Goal: Find specific page/section: Find specific page/section

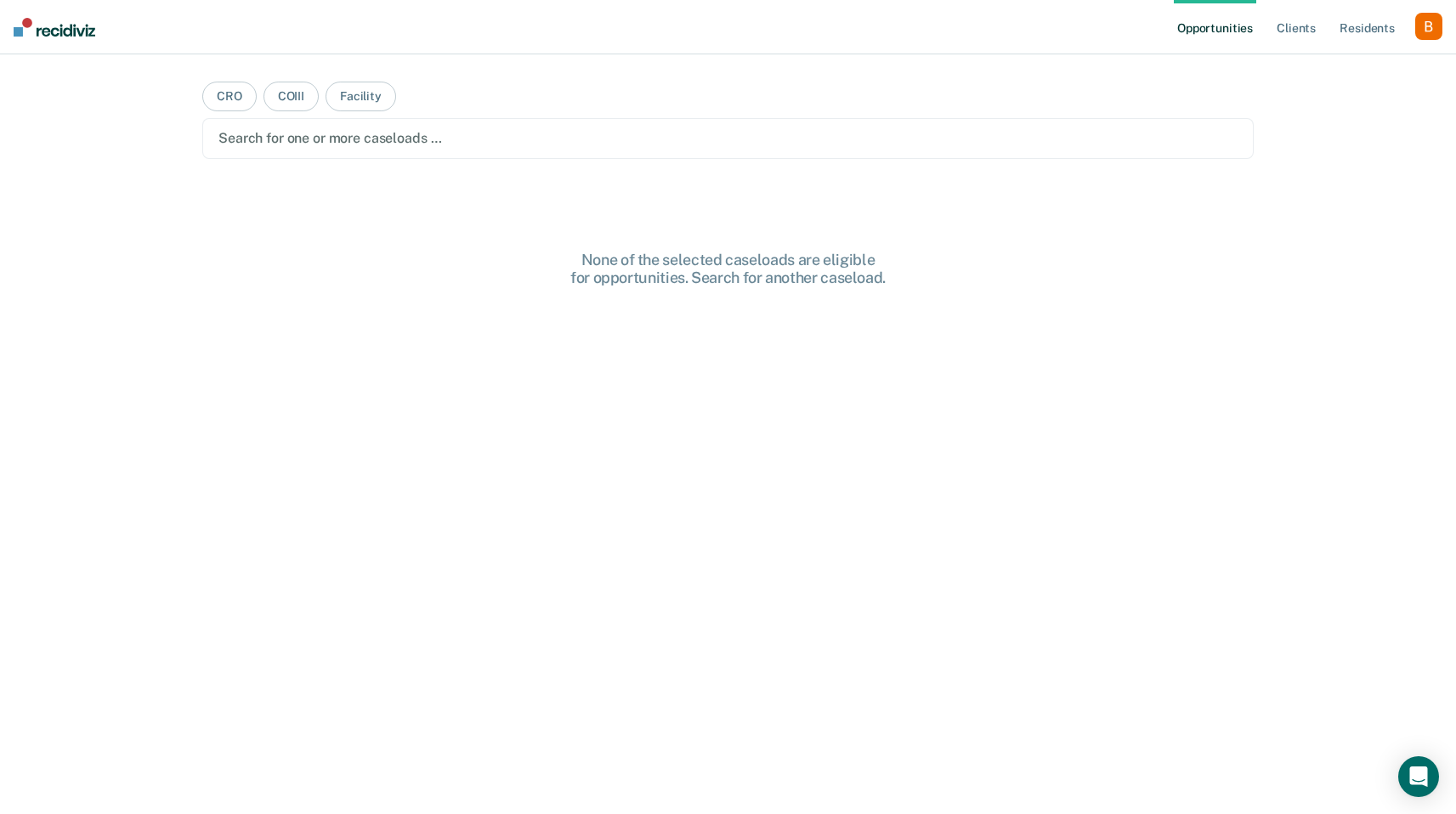
click at [1433, 33] on div "button" at bounding box center [1429, 26] width 27 height 27
click at [1366, 75] on link "Profile" at bounding box center [1360, 69] width 137 height 15
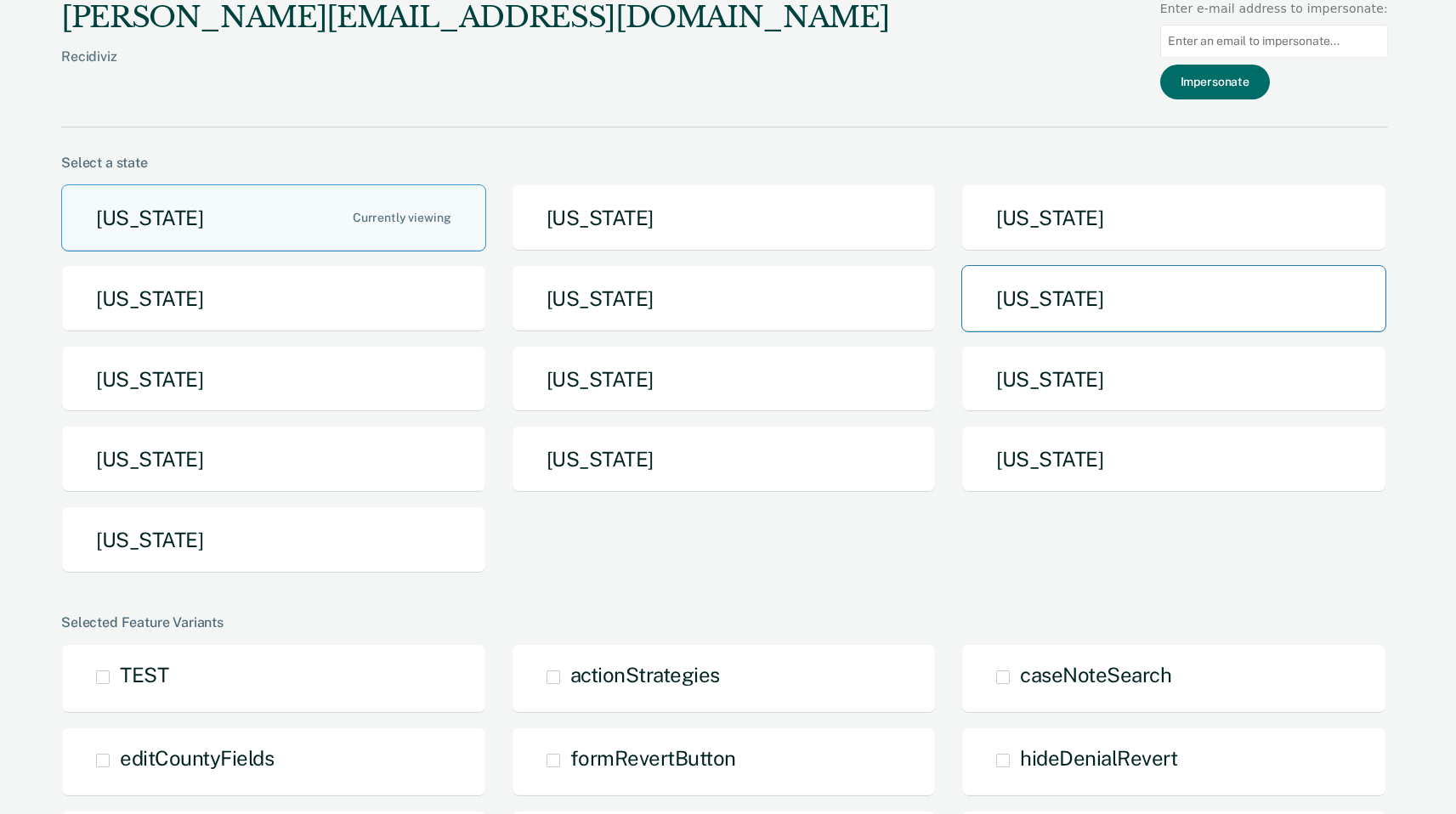
click at [1129, 313] on button "[US_STATE]" at bounding box center [1173, 299] width 425 height 67
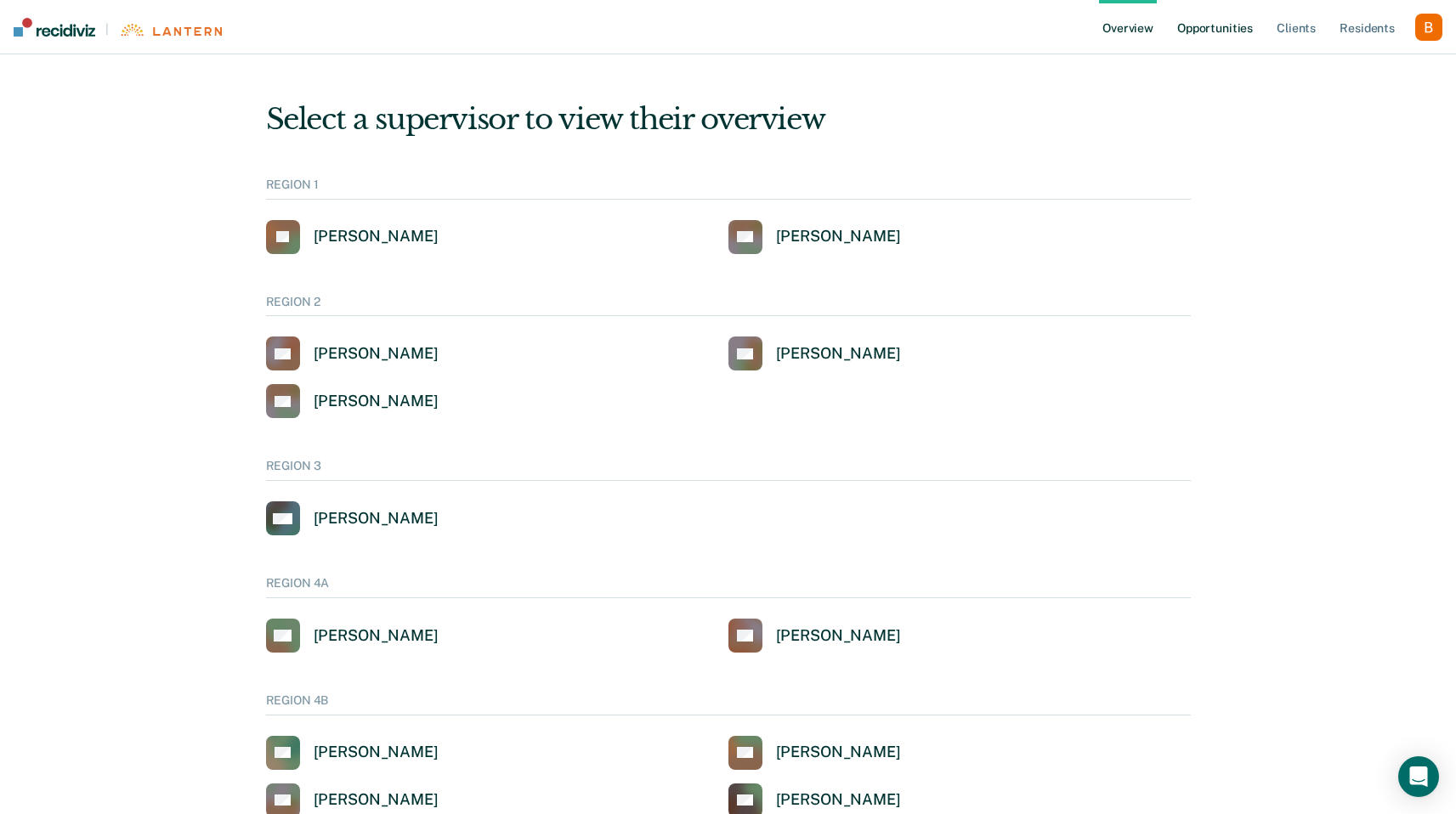
click at [1236, 36] on link "Opportunities" at bounding box center [1215, 27] width 83 height 54
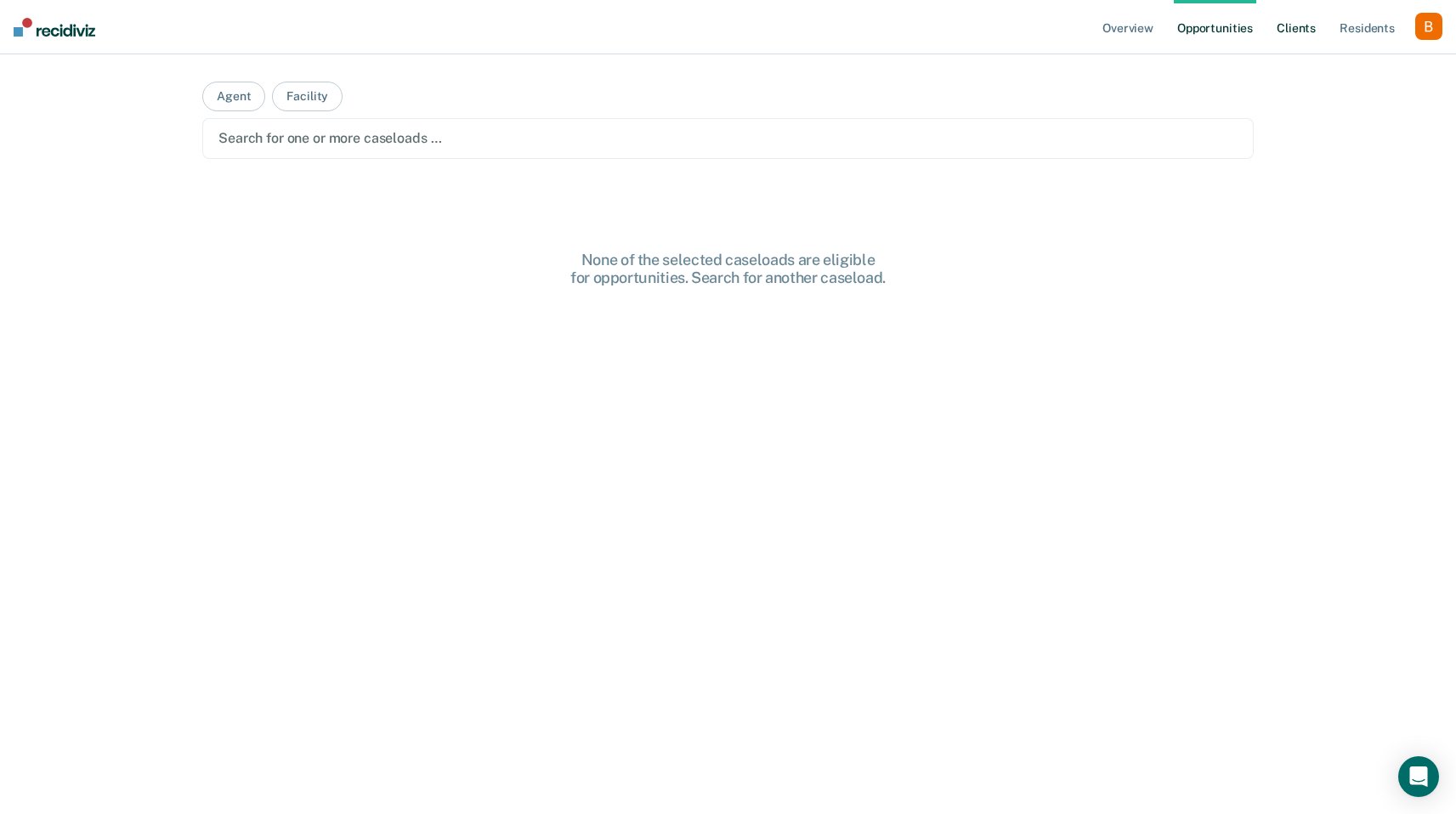
click at [1296, 31] on link "Client s" at bounding box center [1296, 27] width 46 height 54
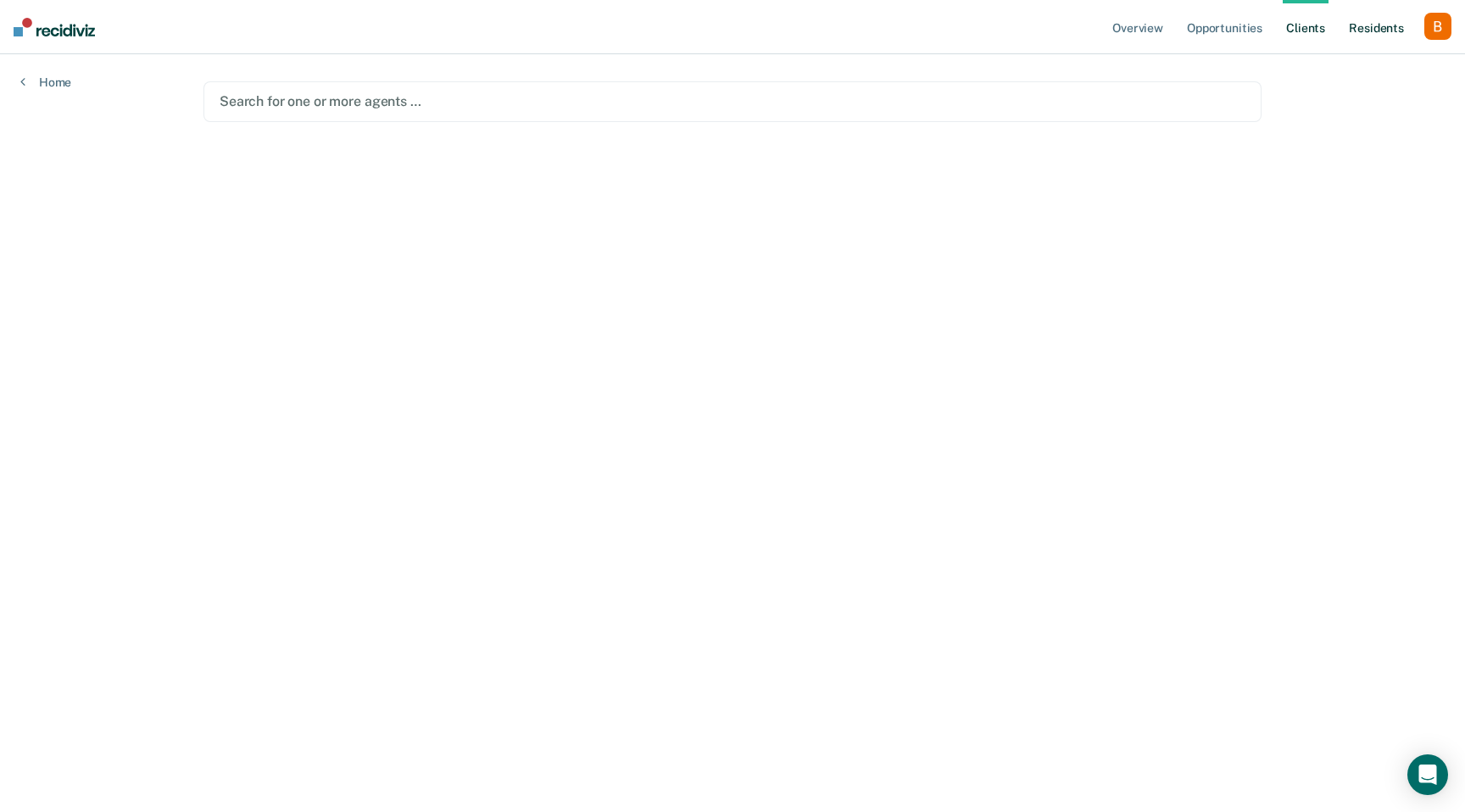
click at [1359, 37] on link "Resident s" at bounding box center [1377, 27] width 62 height 54
click at [819, 93] on div at bounding box center [732, 101] width 1026 height 19
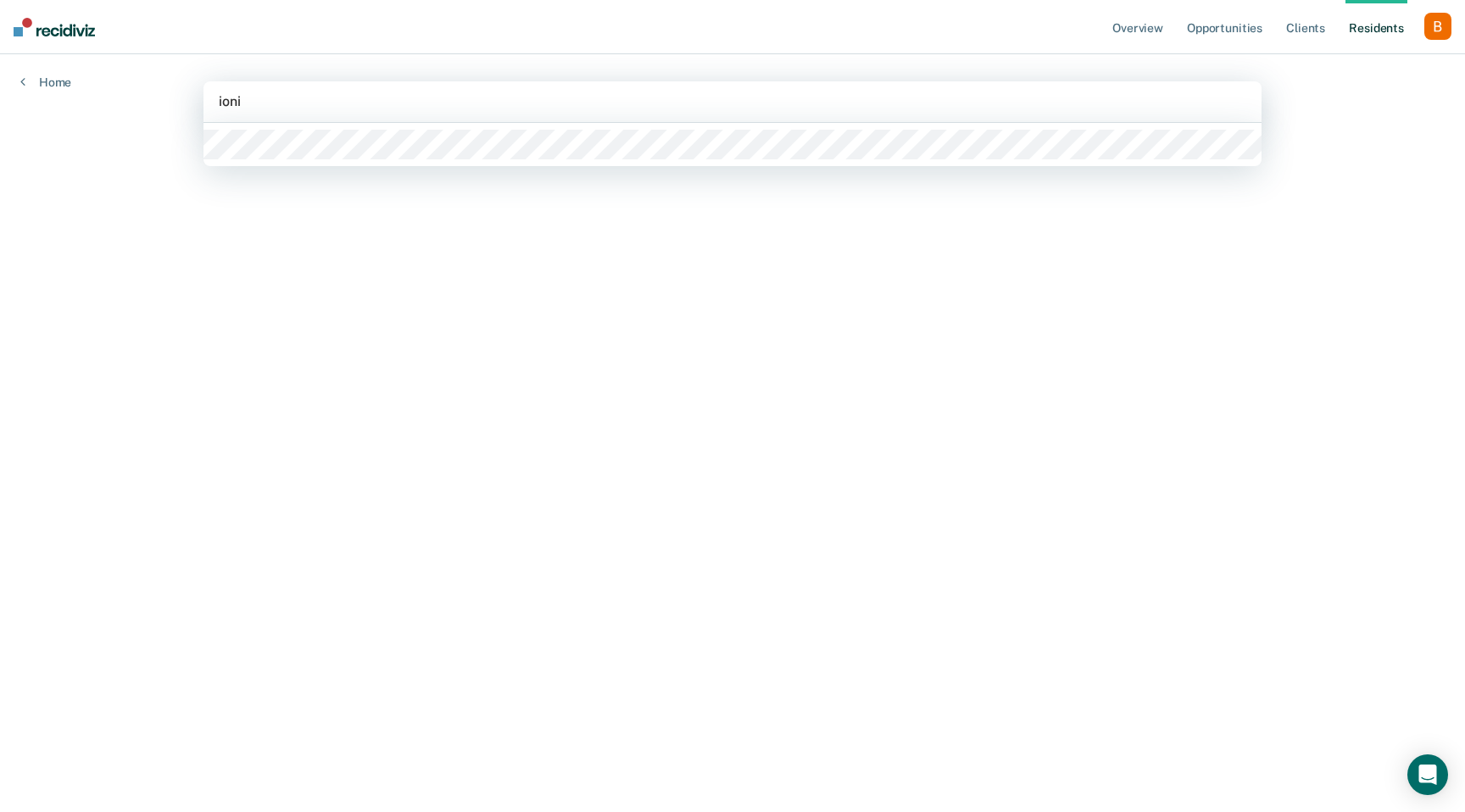
type input "ionia"
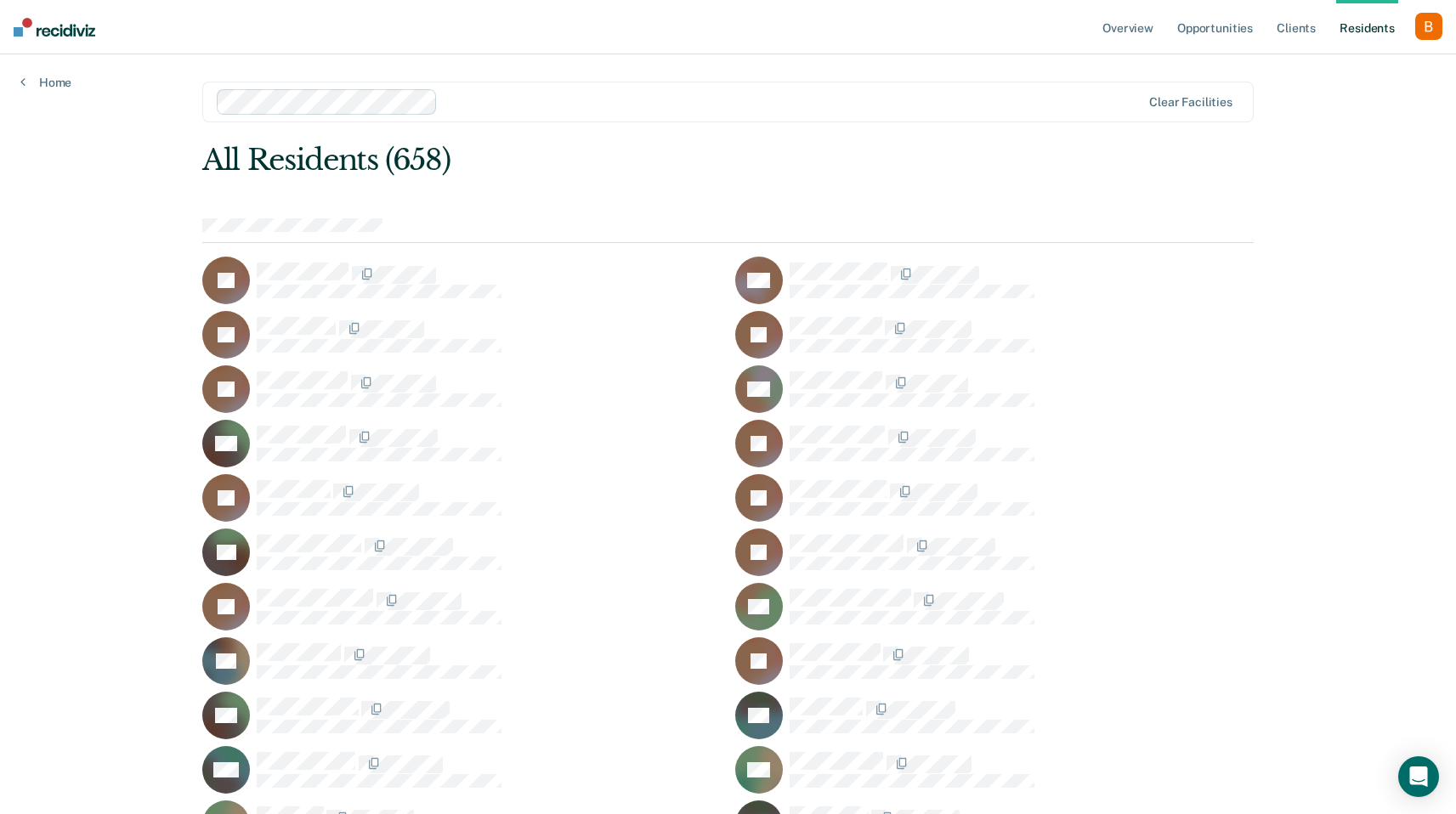
scroll to position [9544, 0]
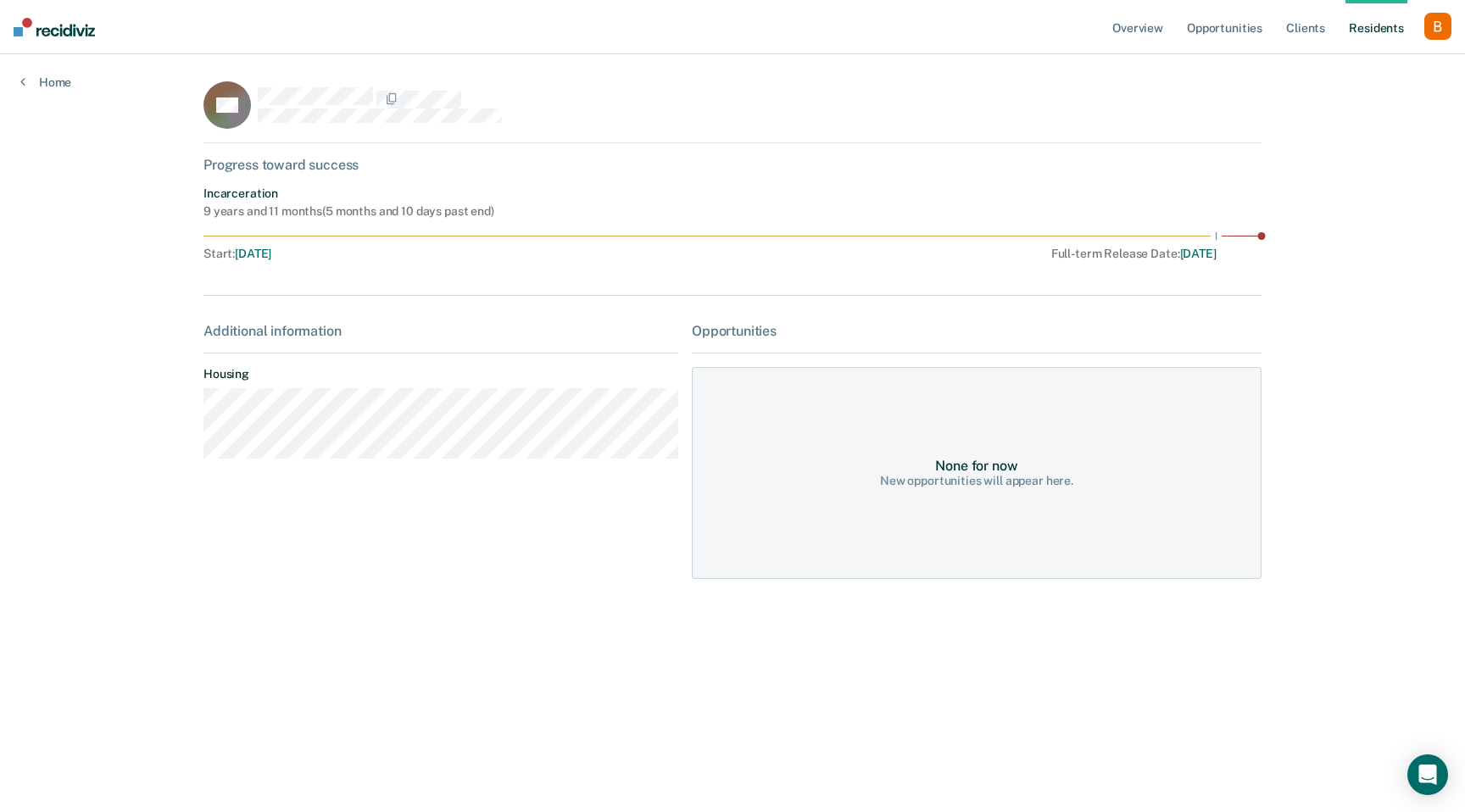
click at [1341, 749] on div "Overview Opportunities Client s Resident s Profile How it works Log Out Home KK…" at bounding box center [732, 406] width 1465 height 812
click at [53, 88] on link "Home" at bounding box center [46, 82] width 50 height 16
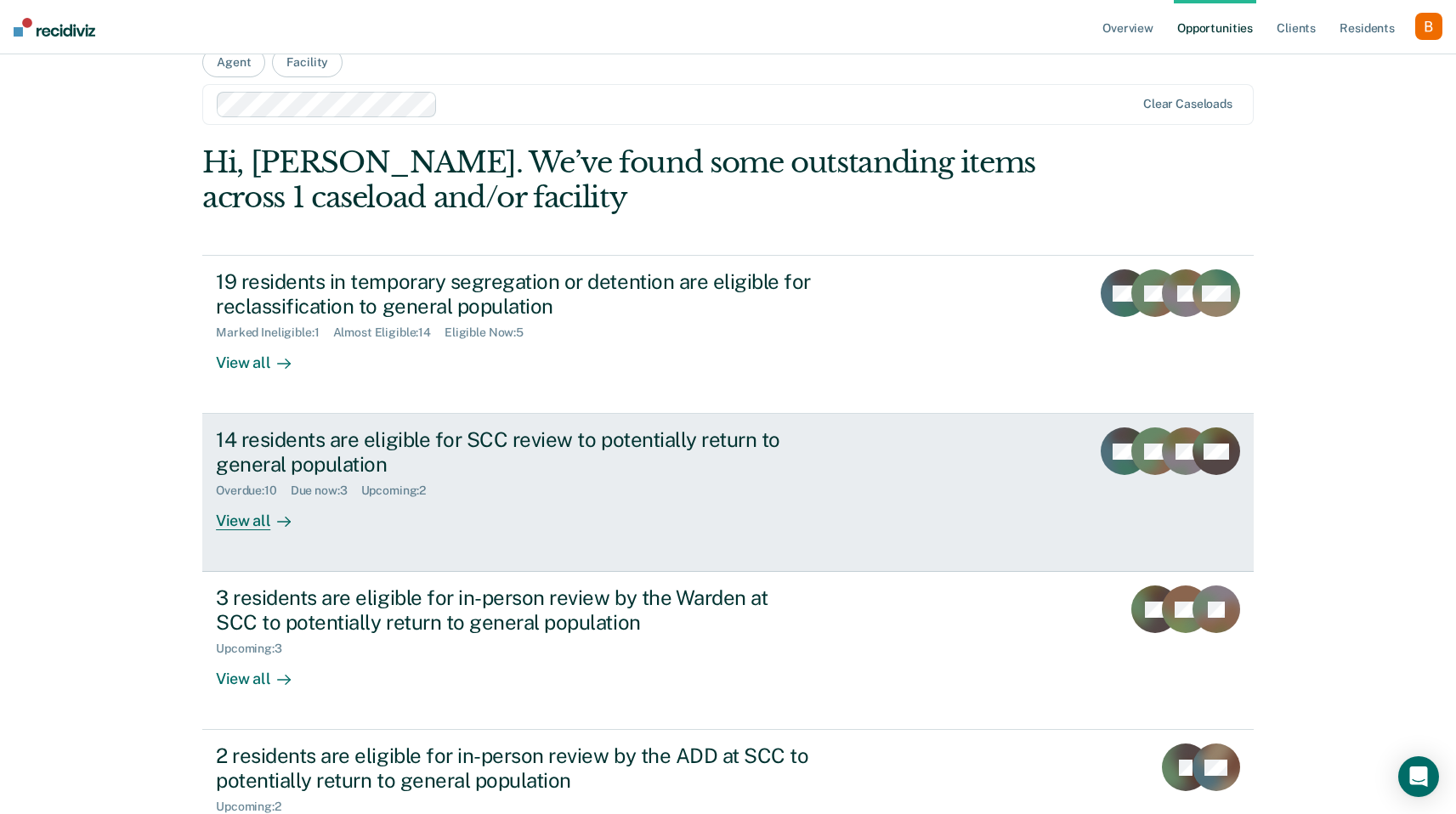
scroll to position [176, 0]
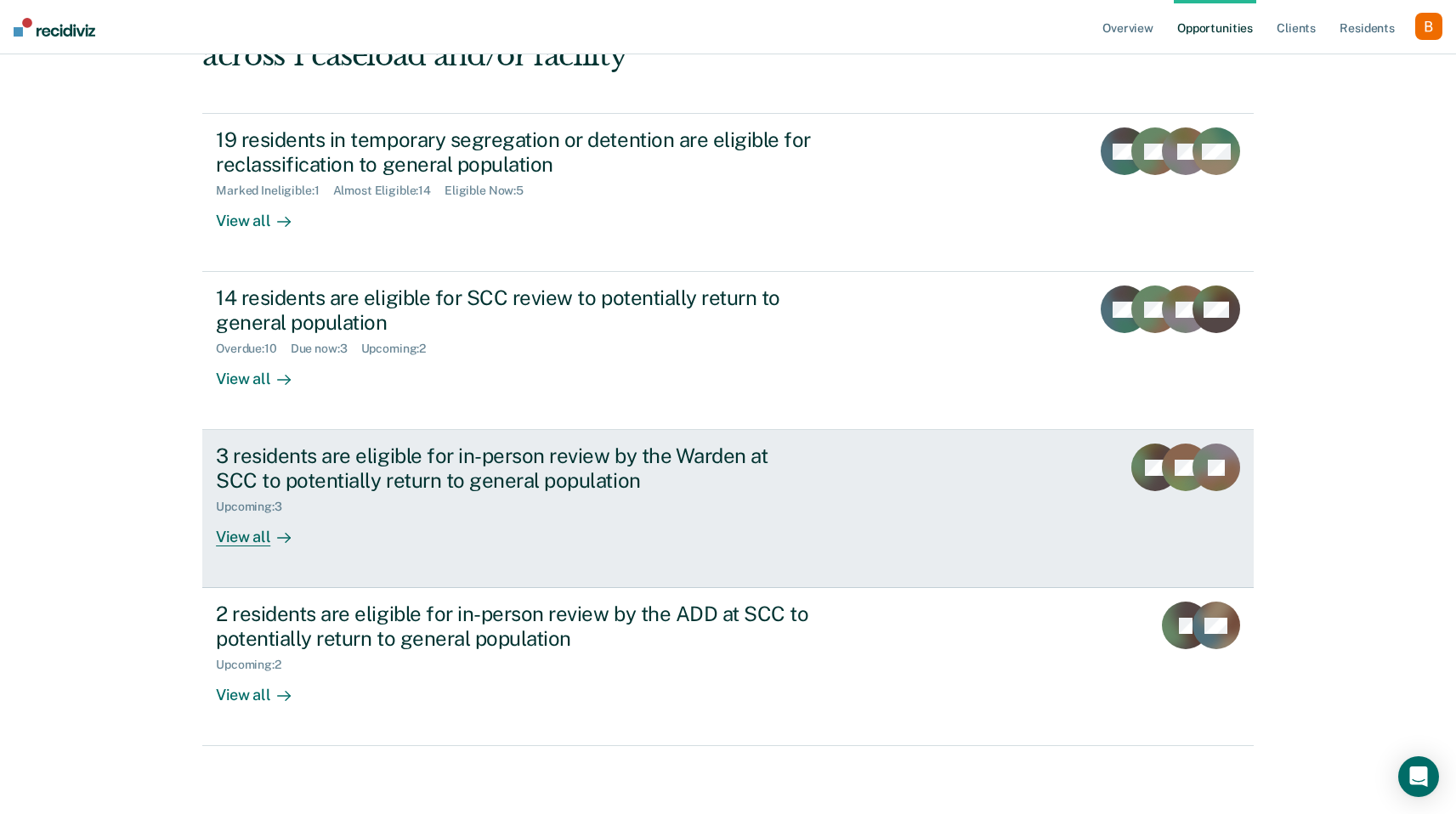
click at [568, 497] on div "Upcoming : 3" at bounding box center [514, 504] width 596 height 21
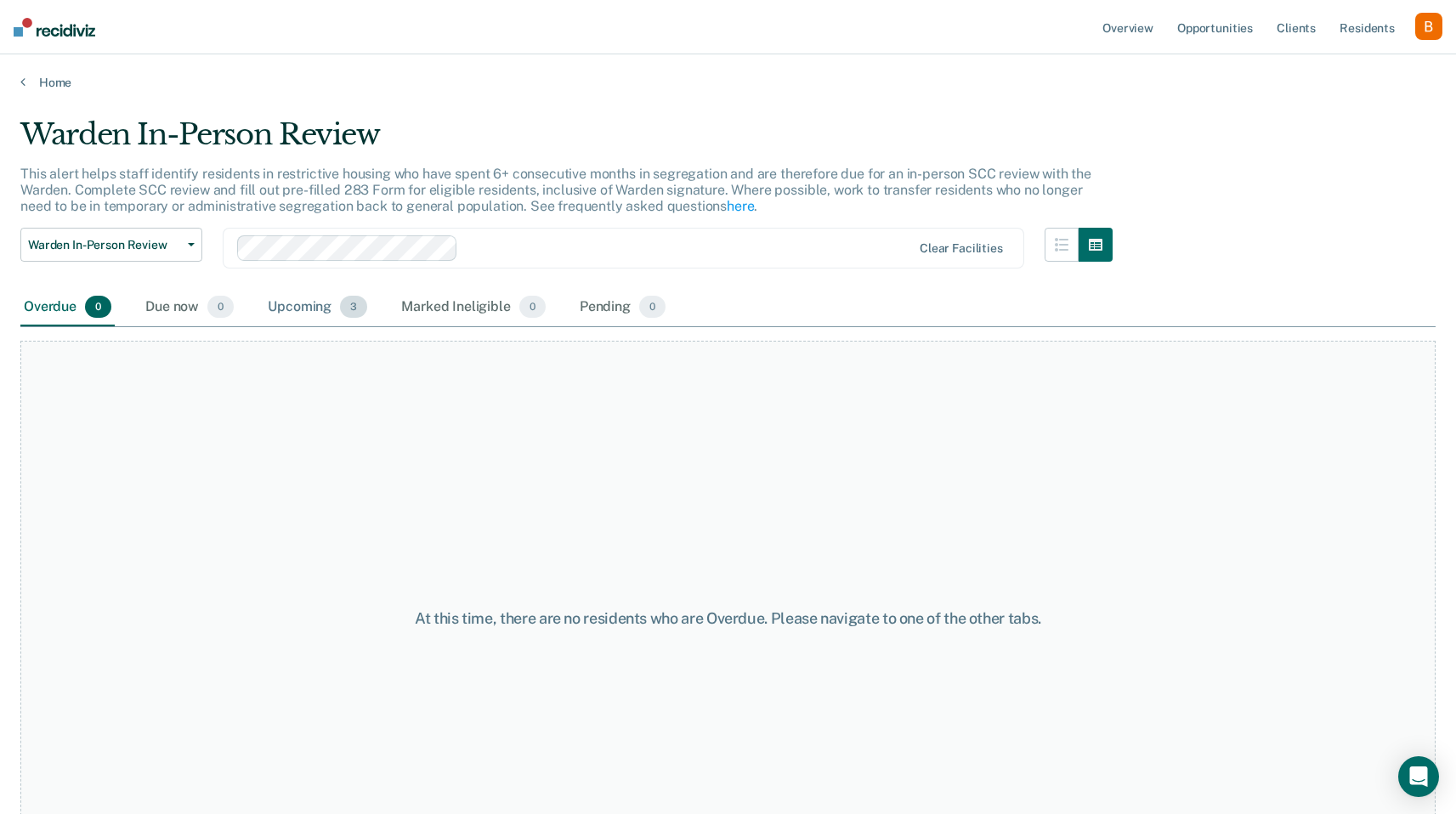
click at [298, 306] on div "Upcoming 3" at bounding box center [317, 307] width 106 height 37
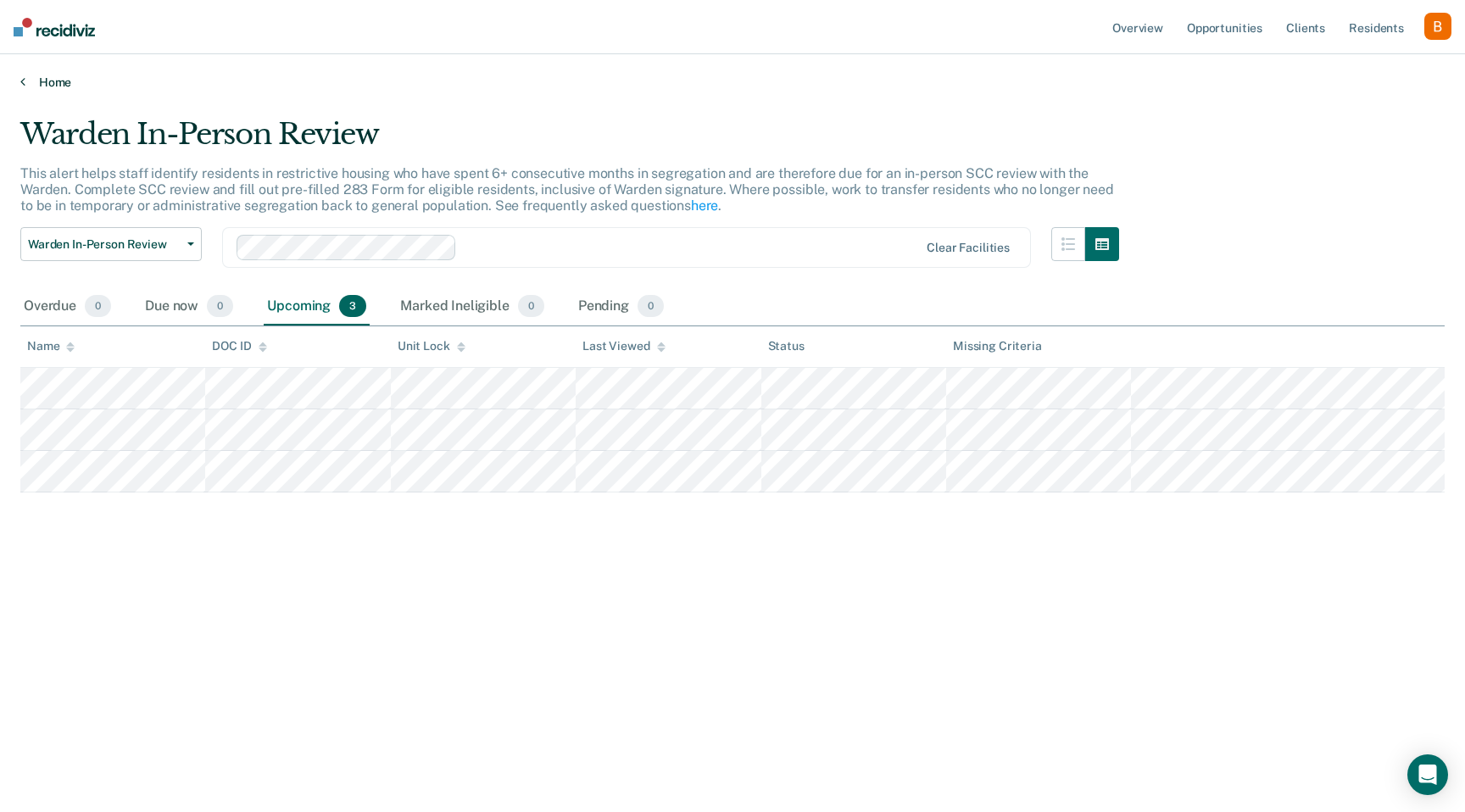
click at [40, 78] on link "Home" at bounding box center [732, 82] width 1424 height 16
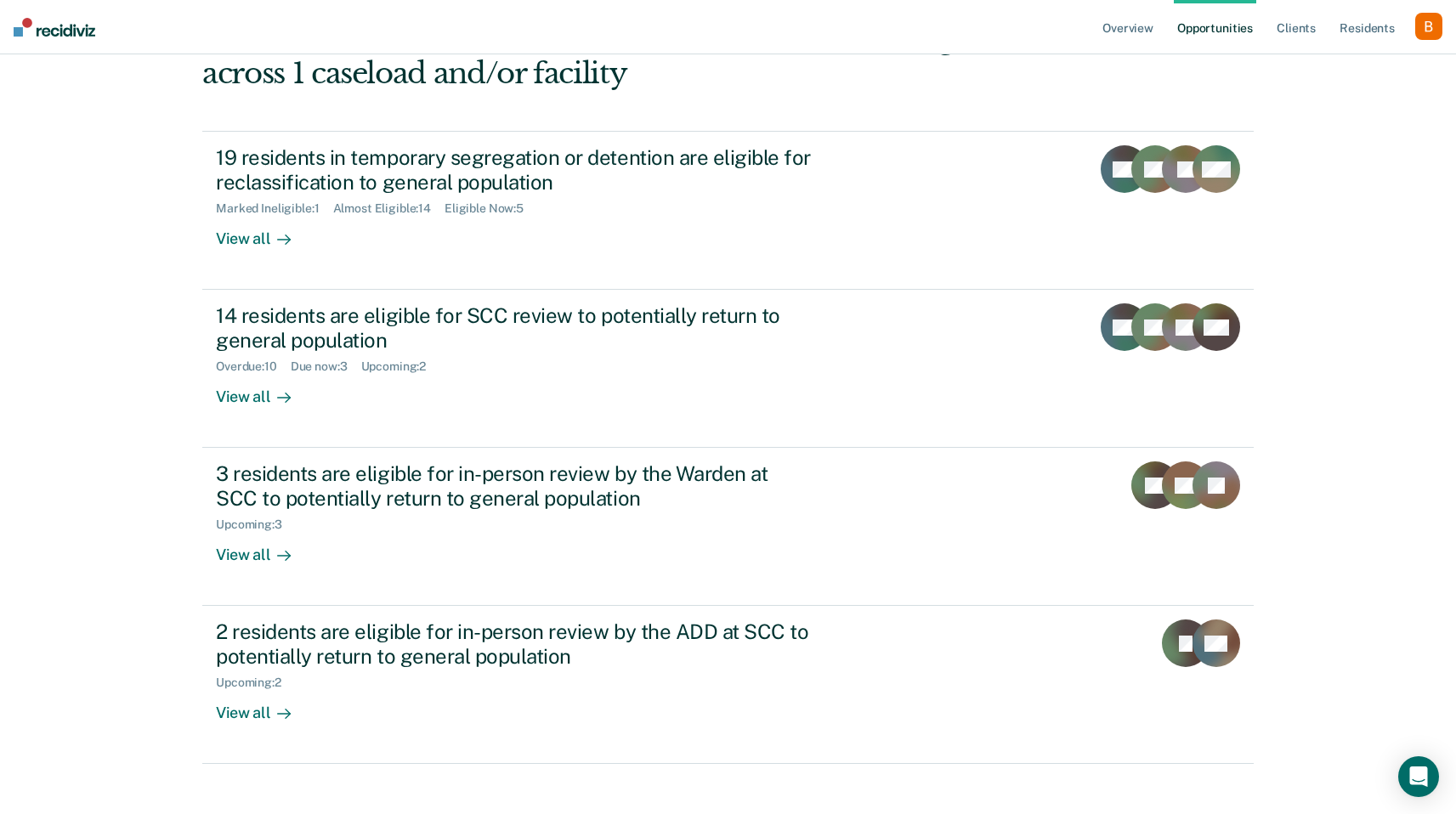
scroll to position [159, 0]
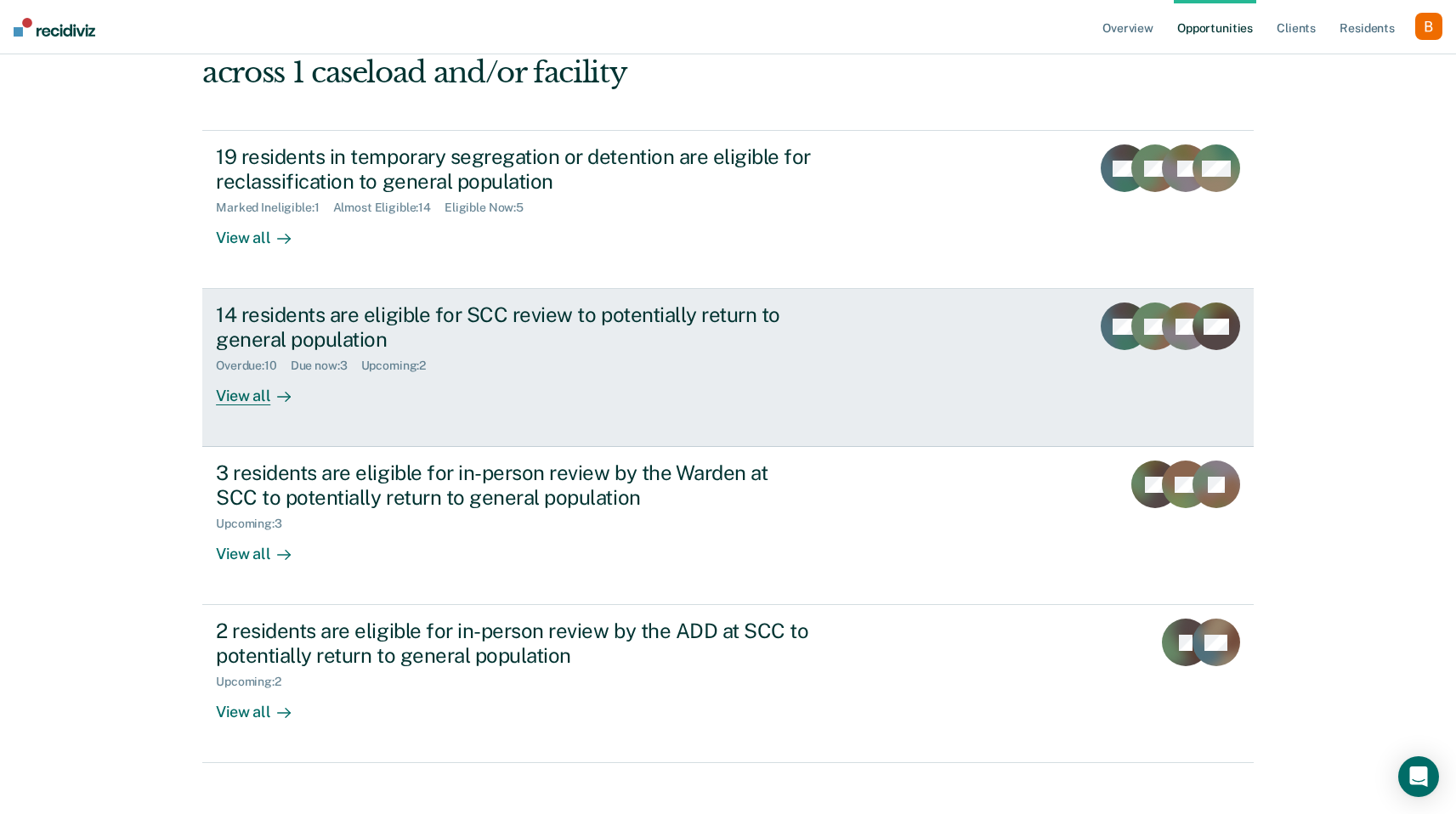
click at [408, 336] on div "14 residents are eligible for SCC review to potentially return to general popul…" at bounding box center [514, 327] width 596 height 50
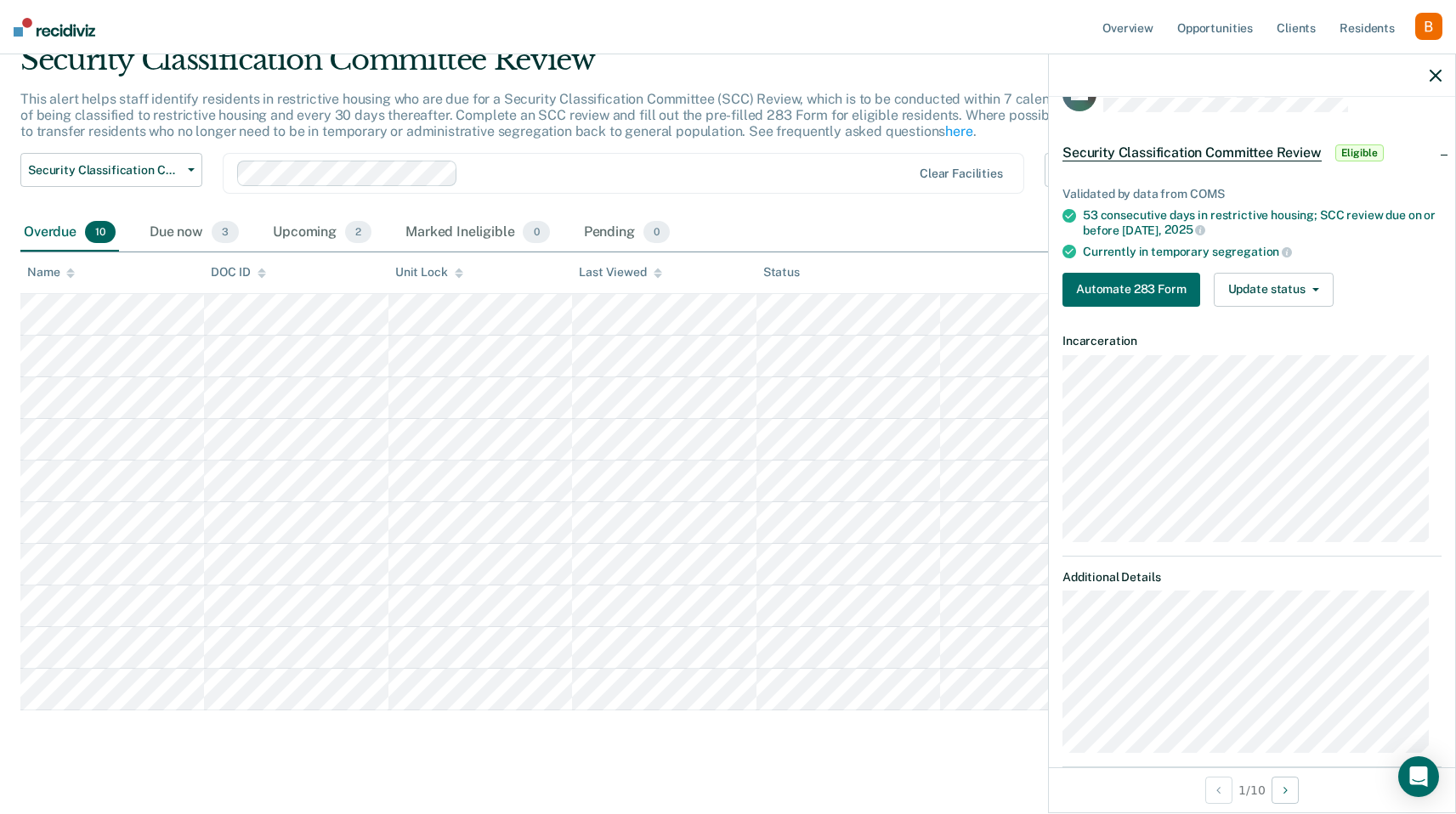
scroll to position [45, 0]
